Goal: Feedback & Contribution: Leave review/rating

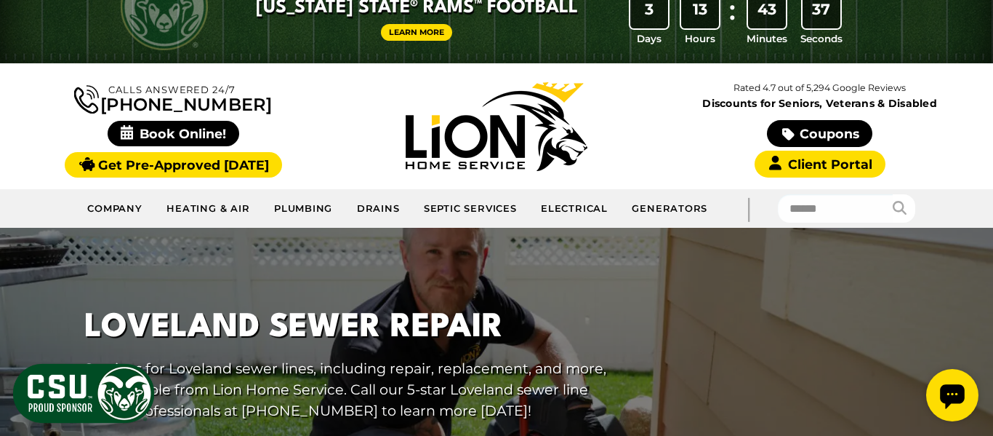
scroll to position [48, 0]
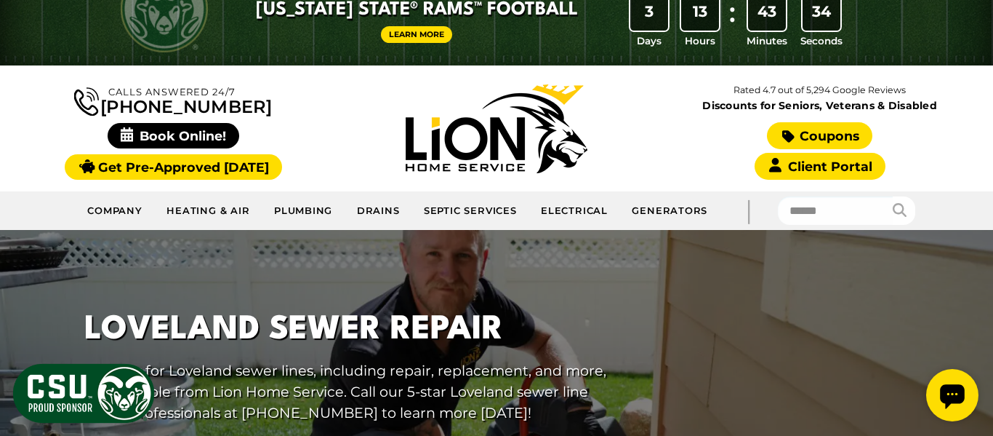
click at [798, 130] on link "Coupons" at bounding box center [819, 135] width 105 height 27
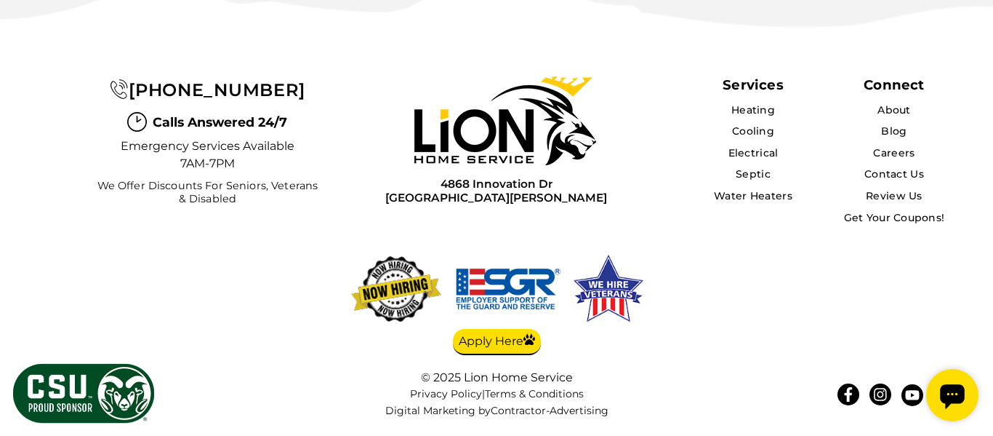
scroll to position [4397, 0]
click at [881, 195] on link "Review Us" at bounding box center [894, 195] width 57 height 13
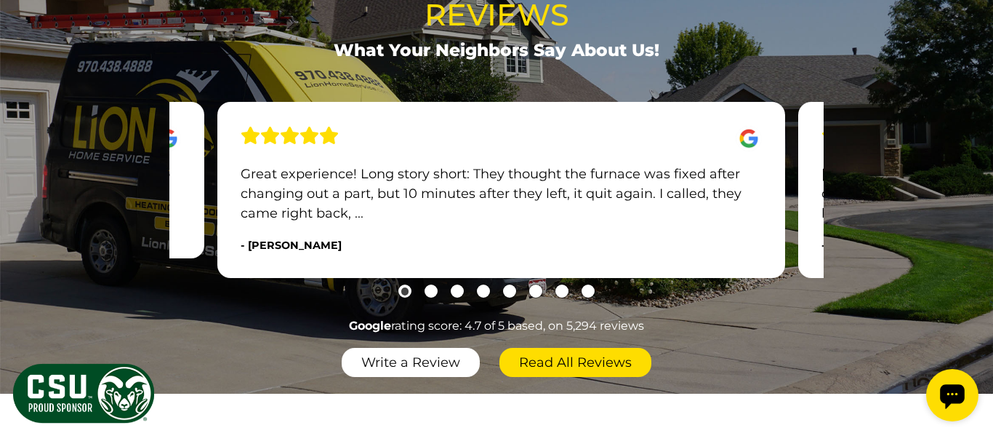
scroll to position [749, 0]
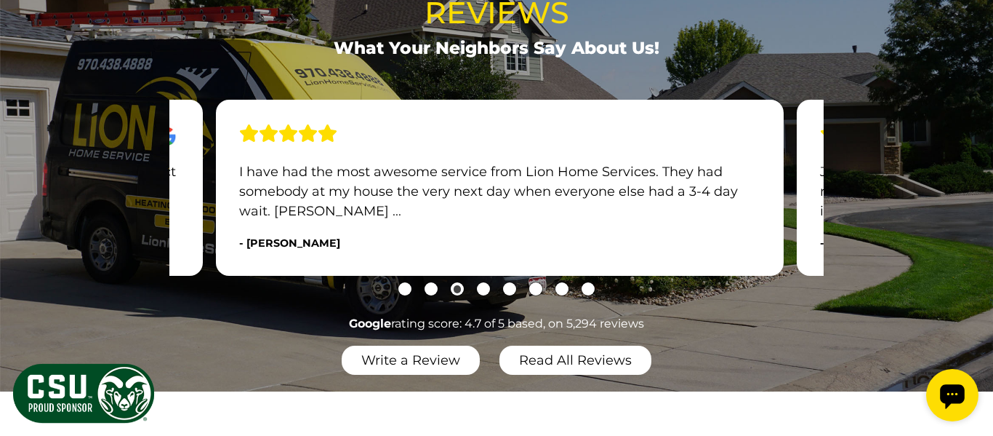
click at [601, 357] on link "Read All Reviews" at bounding box center [576, 359] width 152 height 29
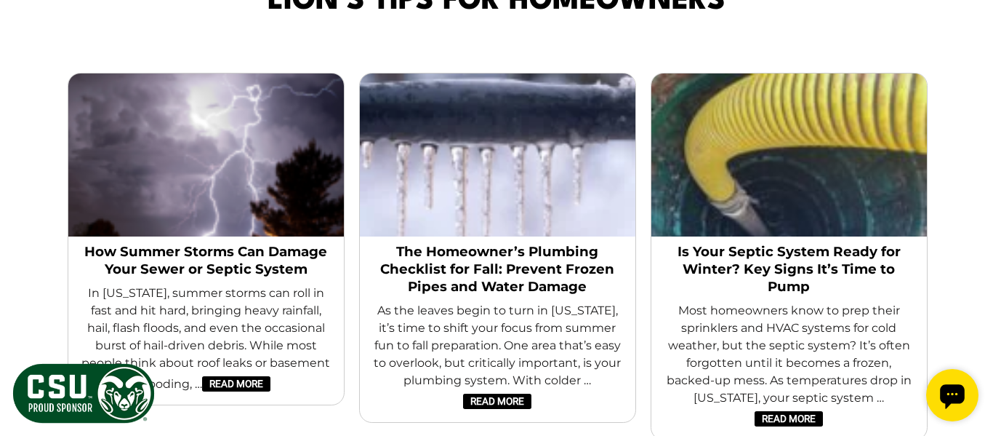
scroll to position [2570, 0]
